Goal: Find specific page/section: Find specific page/section

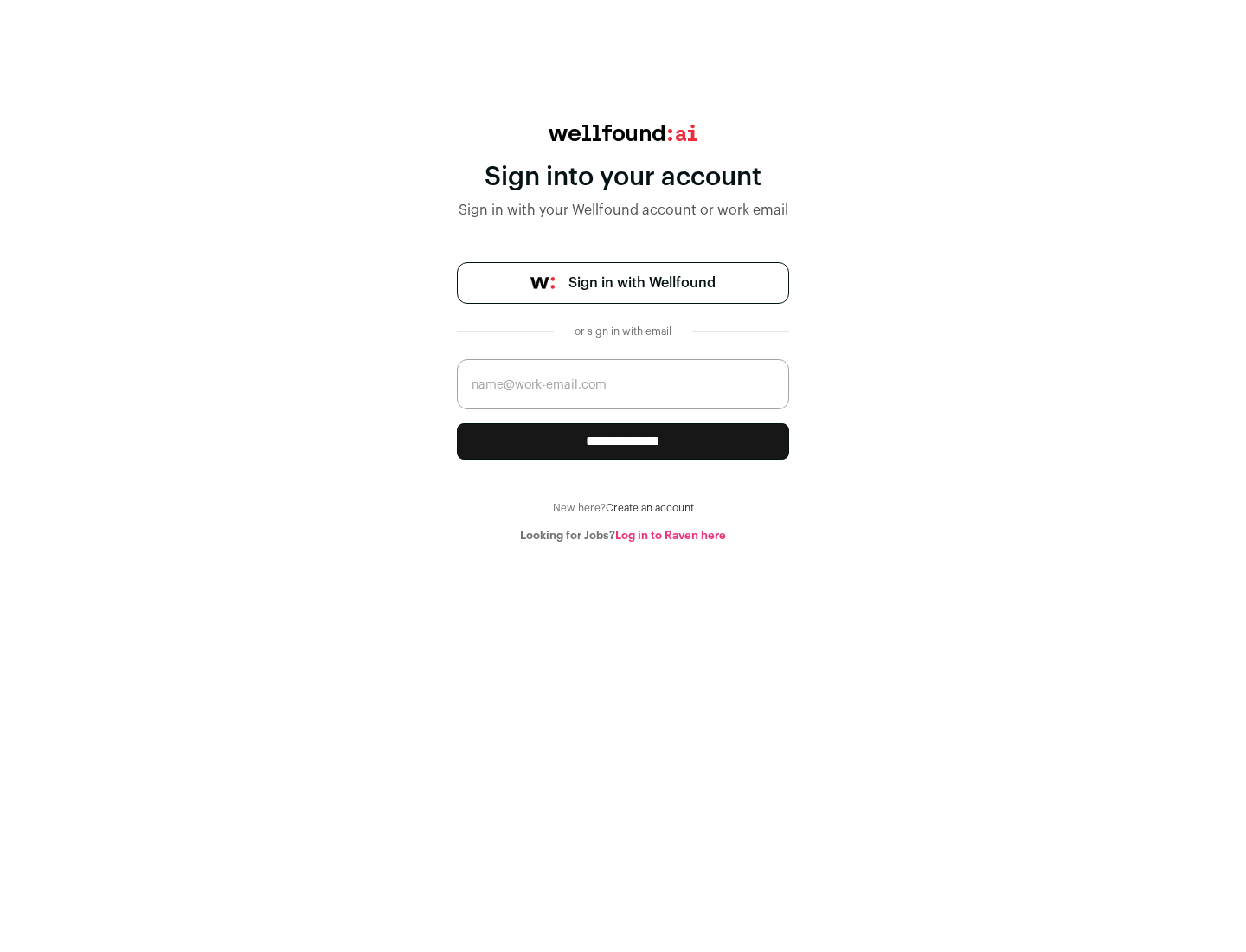
click at [641, 283] on span "Sign in with Wellfound" at bounding box center [642, 283] width 147 height 21
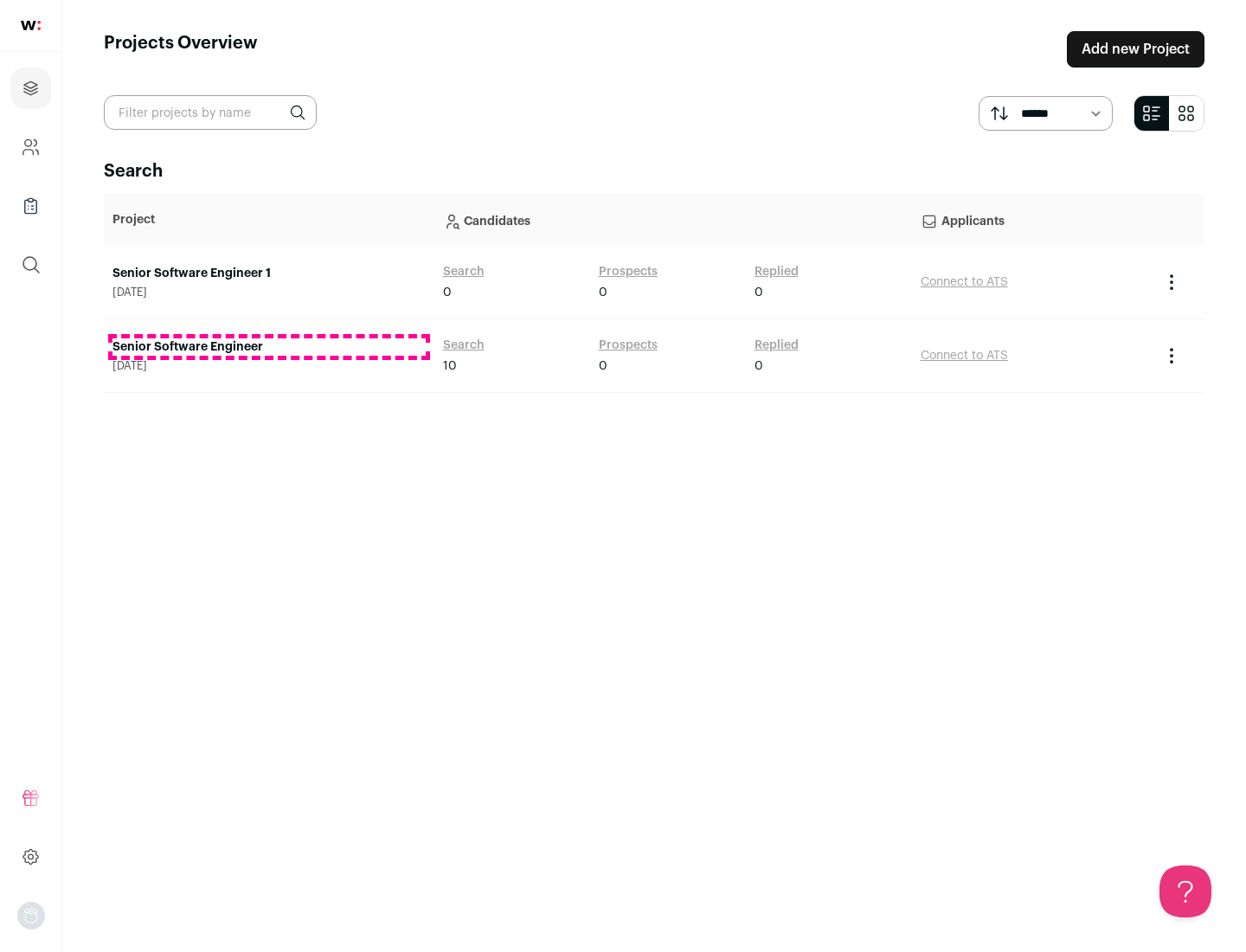
click at [268, 347] on link "Senior Software Engineer" at bounding box center [269, 347] width 314 height 17
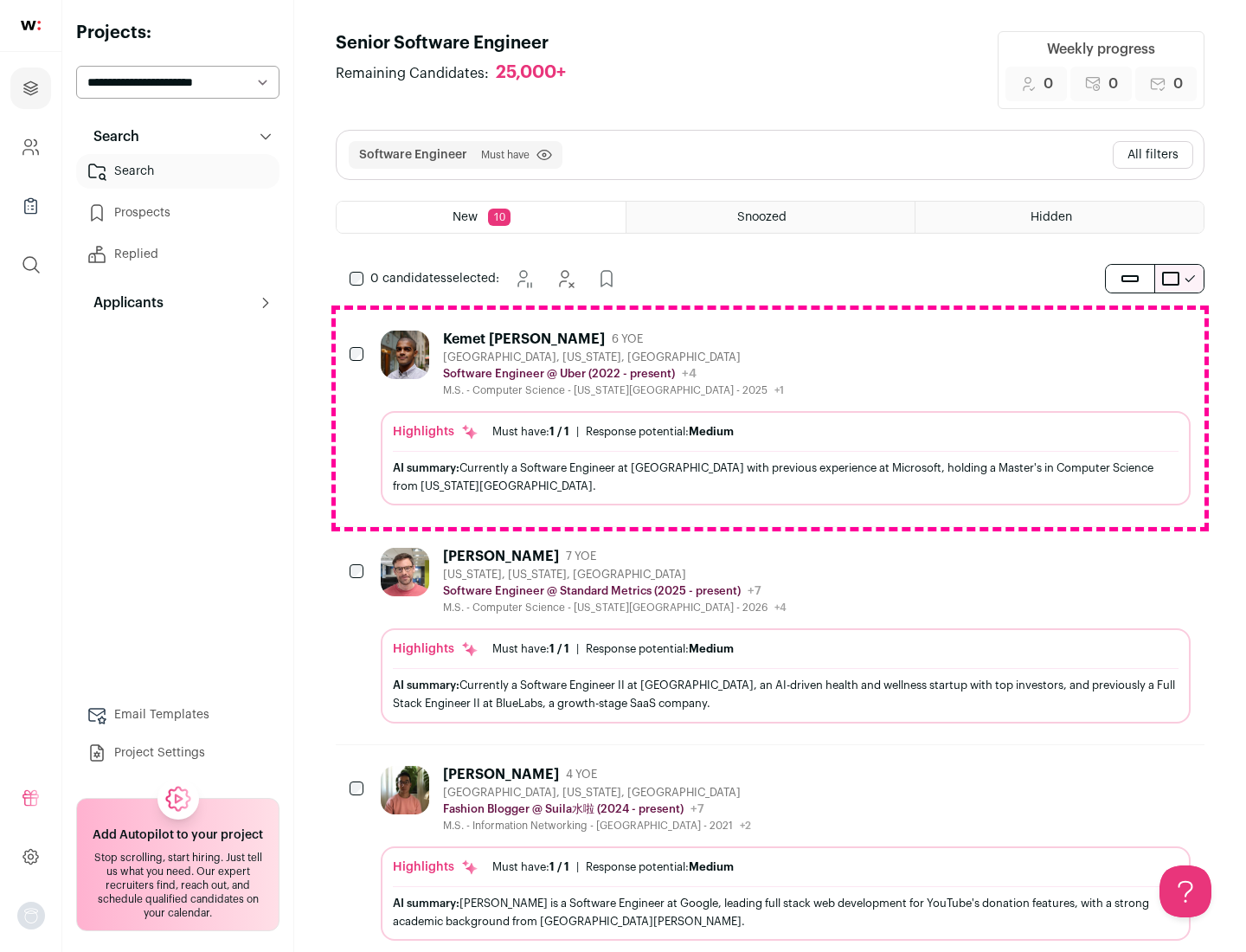
click at [770, 418] on div "Highlights Must have: 1 / 1 How many must haves have been fulfilled? | Response…" at bounding box center [786, 458] width 810 height 94
